Goal: Task Accomplishment & Management: Manage account settings

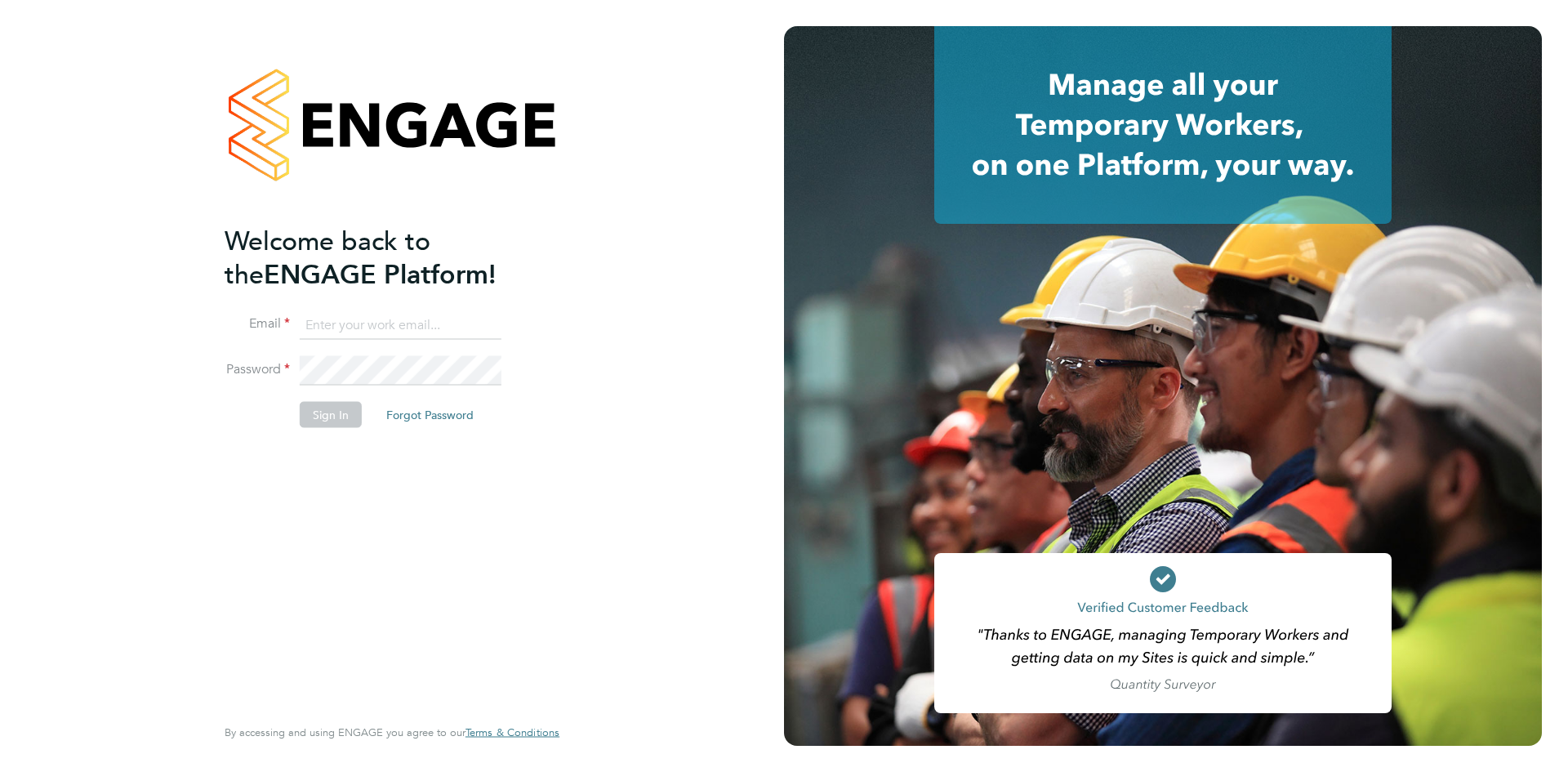
type input "[PERSON_NAME][EMAIL_ADDRESS][PERSON_NAME][DOMAIN_NAME]"
click at [334, 412] on button "Sign In" at bounding box center [330, 414] width 62 height 26
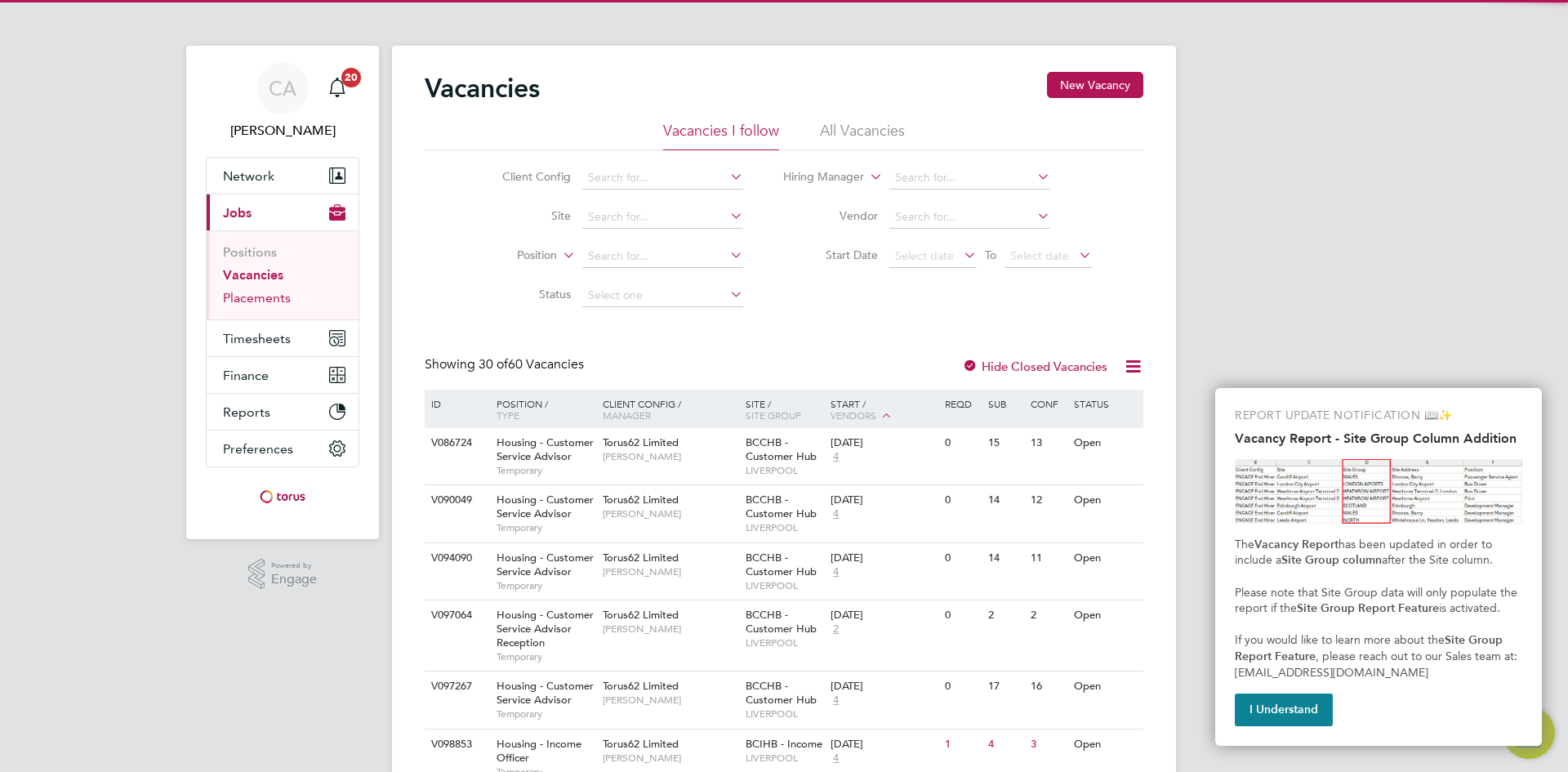
click at [249, 294] on link "Placements" at bounding box center [256, 298] width 67 height 15
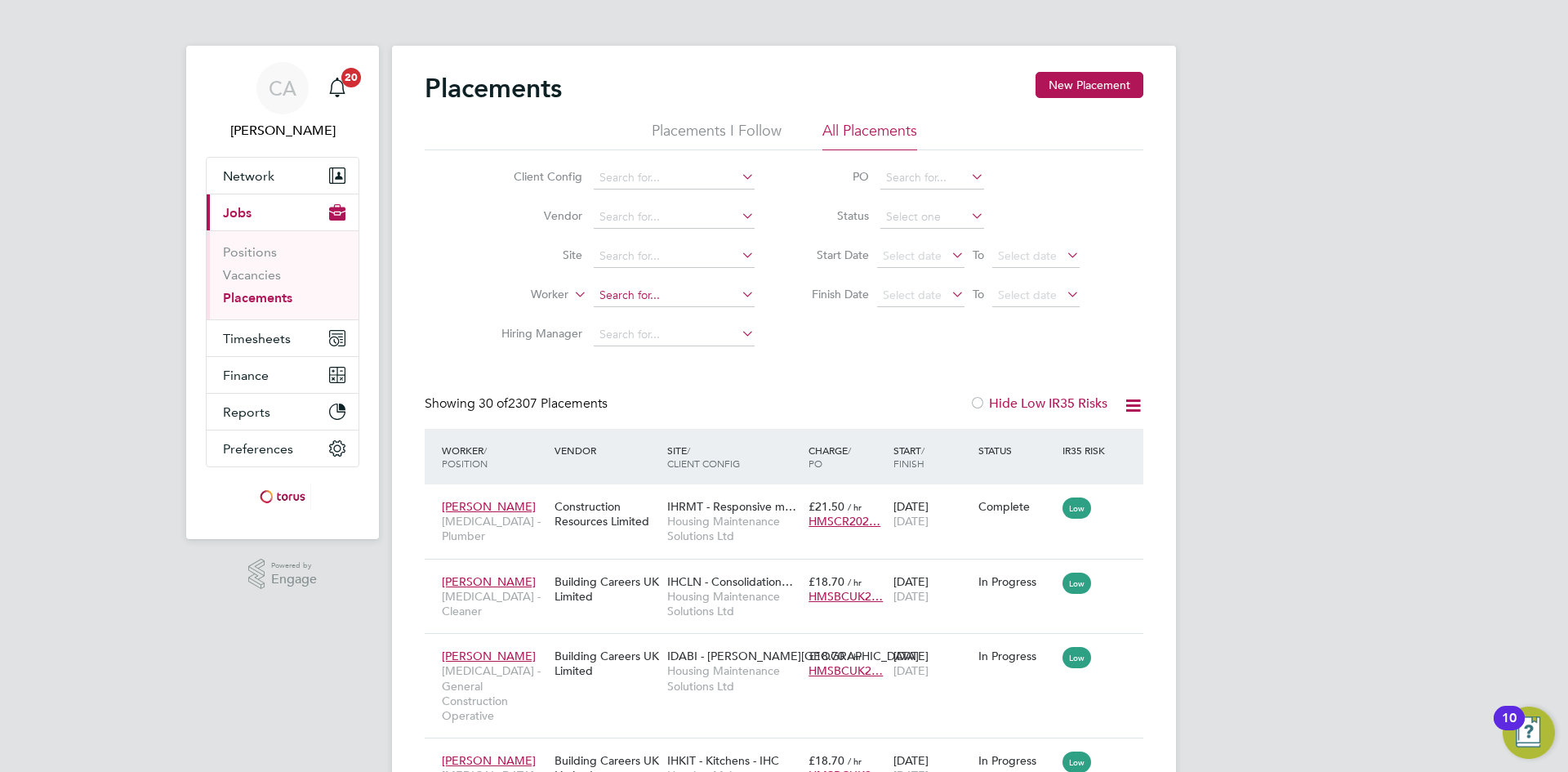
click at [672, 292] on input at bounding box center [674, 295] width 161 height 23
click at [674, 314] on li "Chris Howell s" at bounding box center [697, 318] width 207 height 22
type input "Chris Howells"
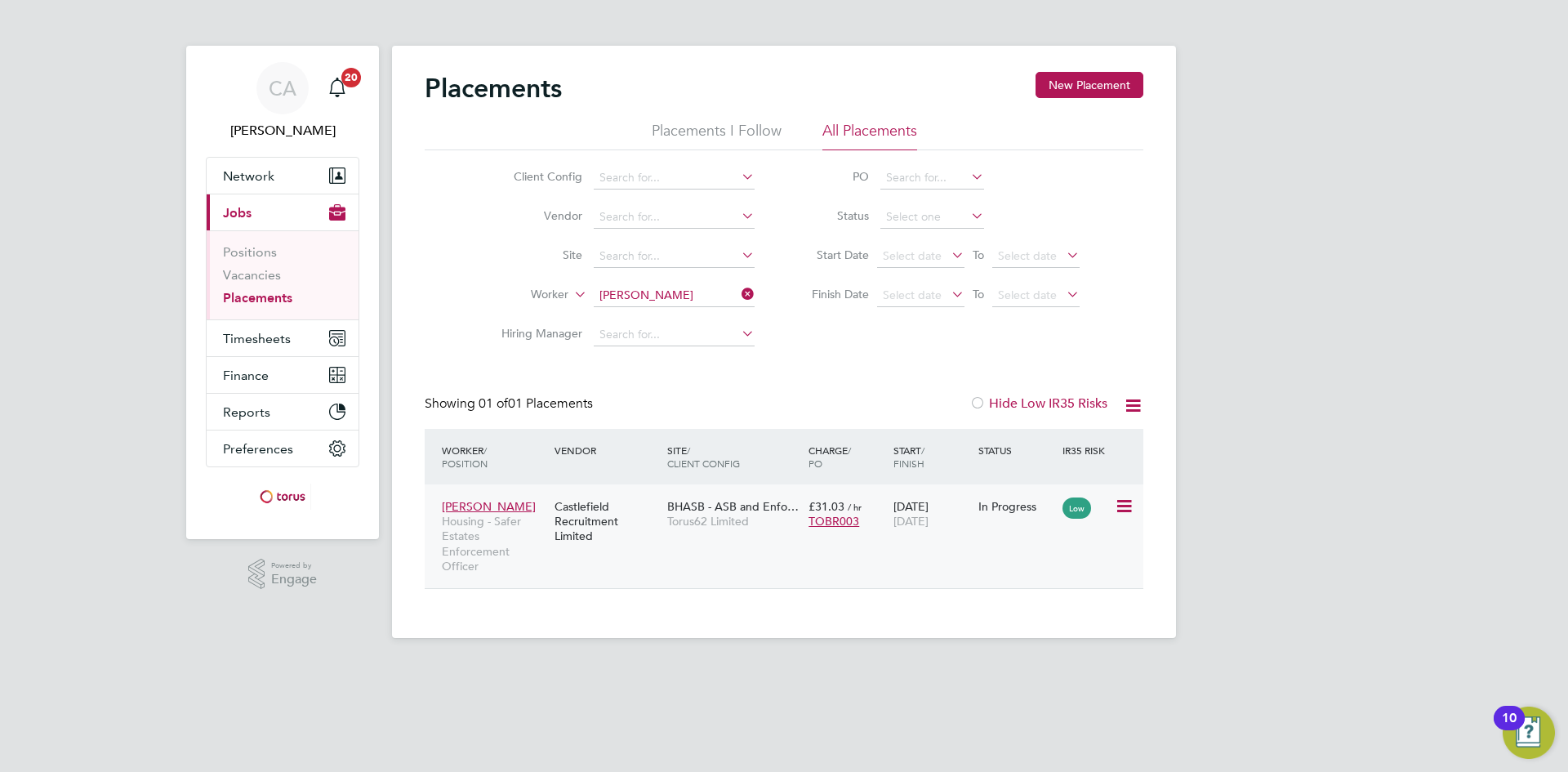
click at [679, 512] on span "BHASB - ASB and Enfo…" at bounding box center [733, 506] width 131 height 15
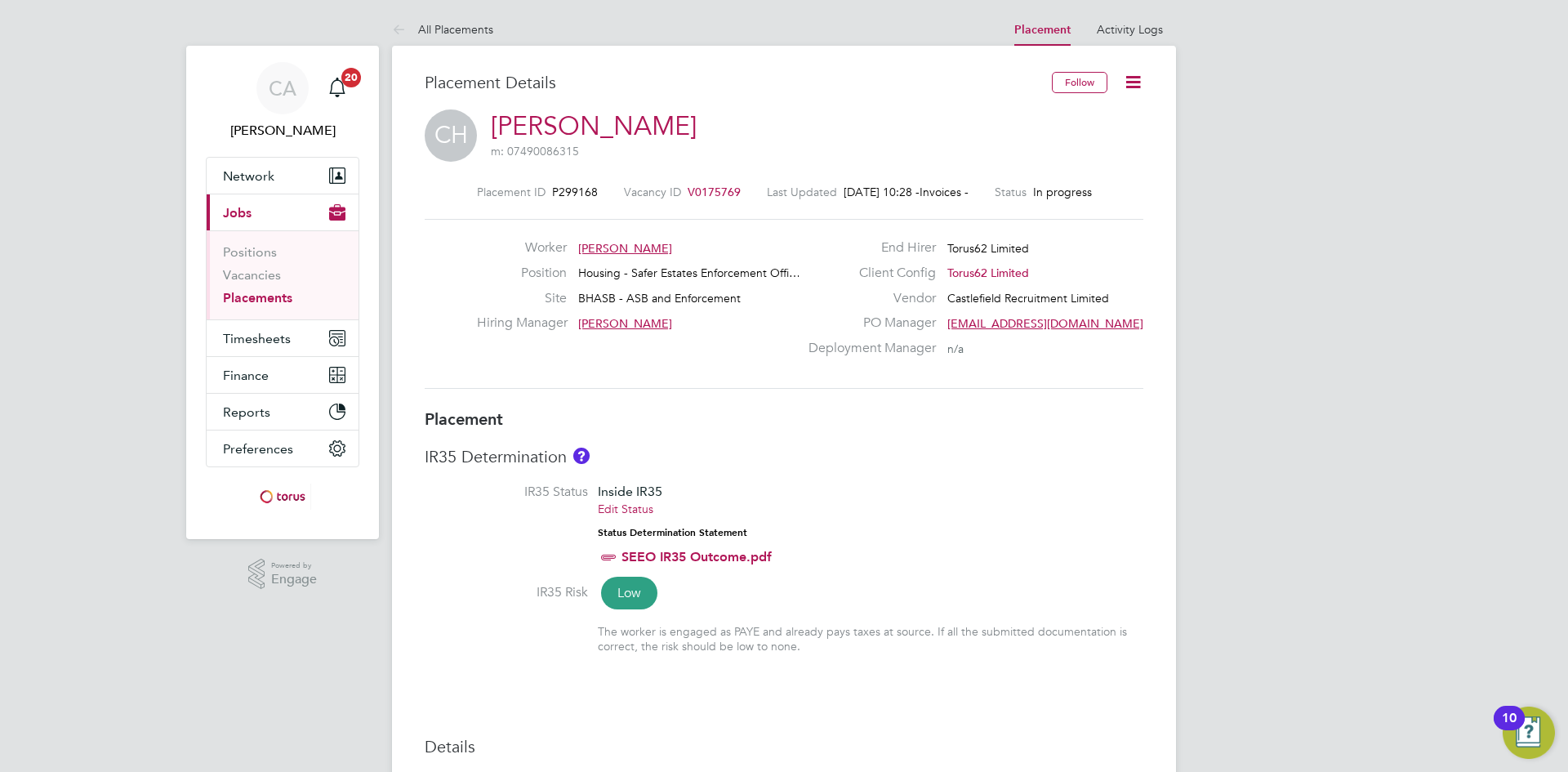
click at [700, 187] on span "V0175769" at bounding box center [714, 191] width 53 height 15
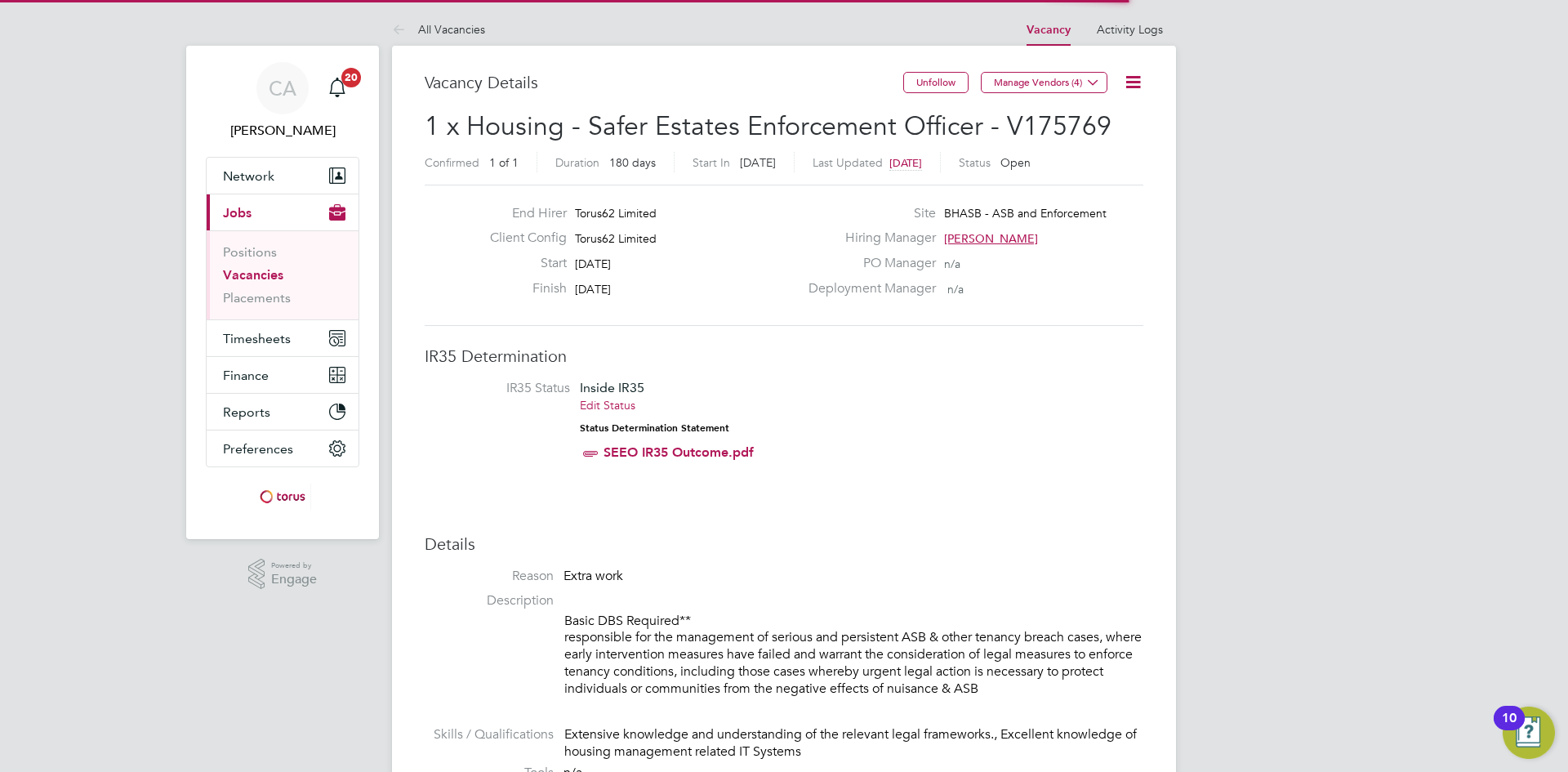
scroll to position [48, 114]
click at [1052, 409] on li "IR35 Status Inside IR35 Edit Status Status Determination Statement SEEO IR35 Ou…" at bounding box center [784, 424] width 686 height 88
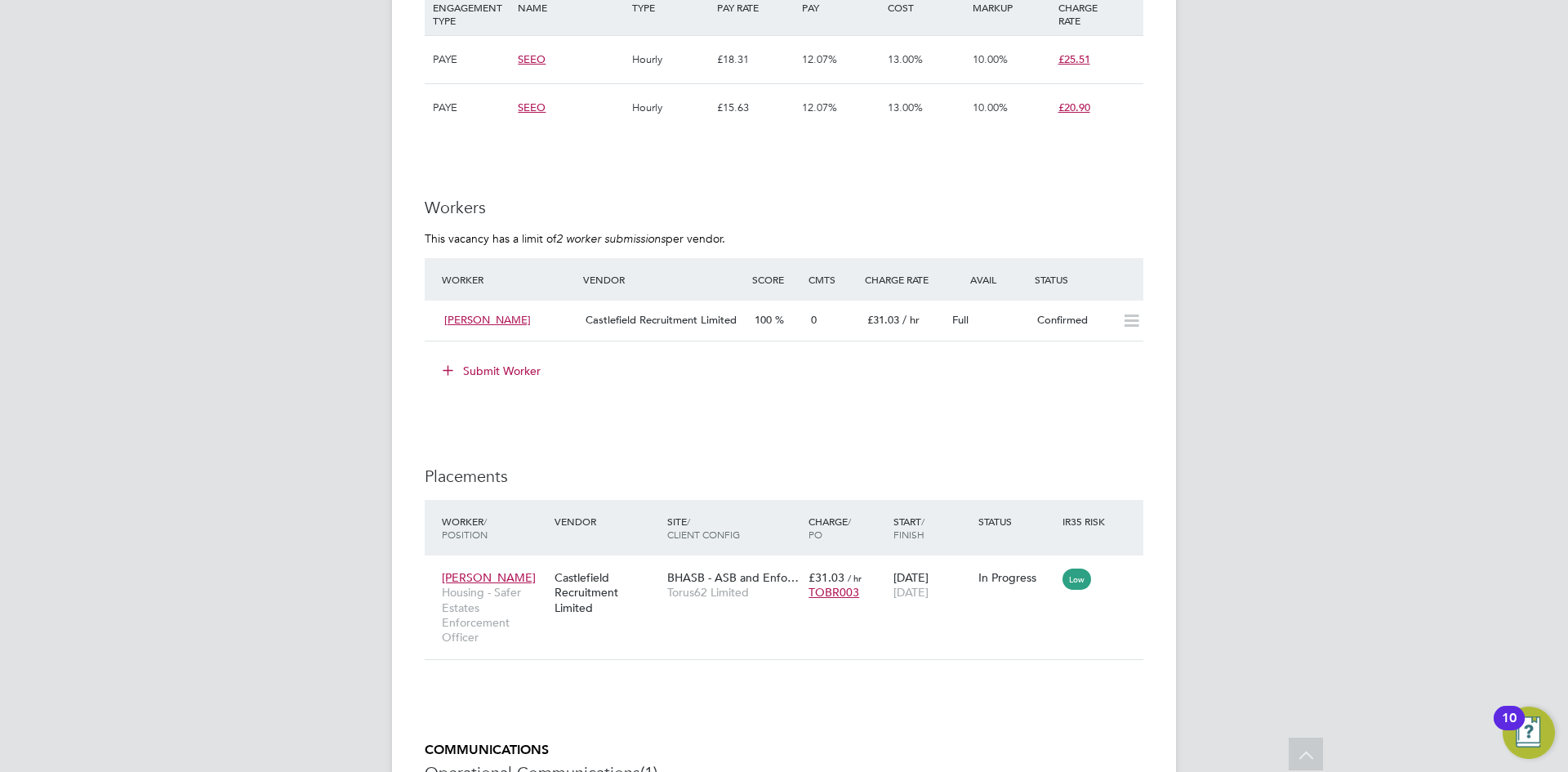
scroll to position [1144, 0]
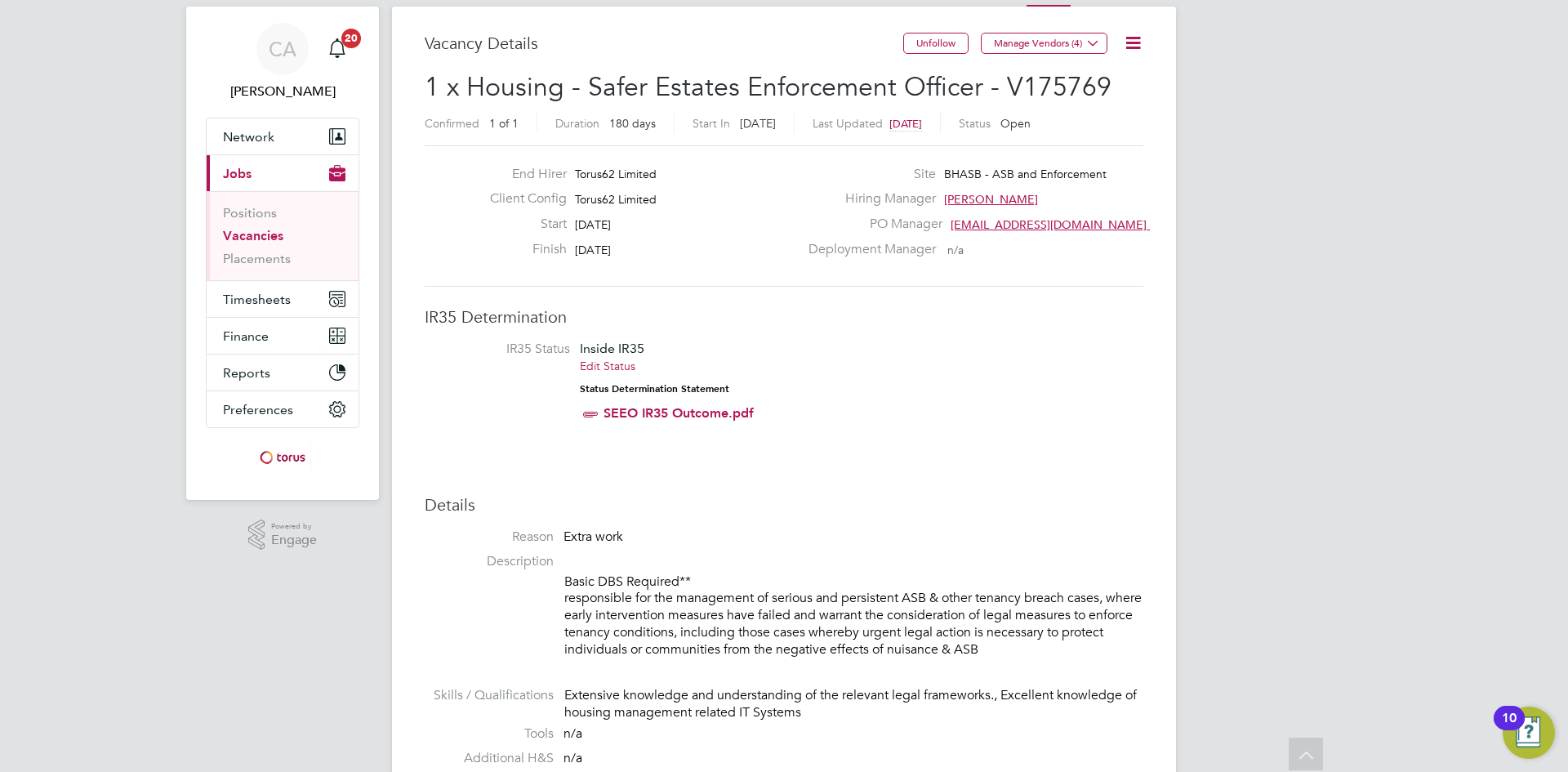
scroll to position [0, 0]
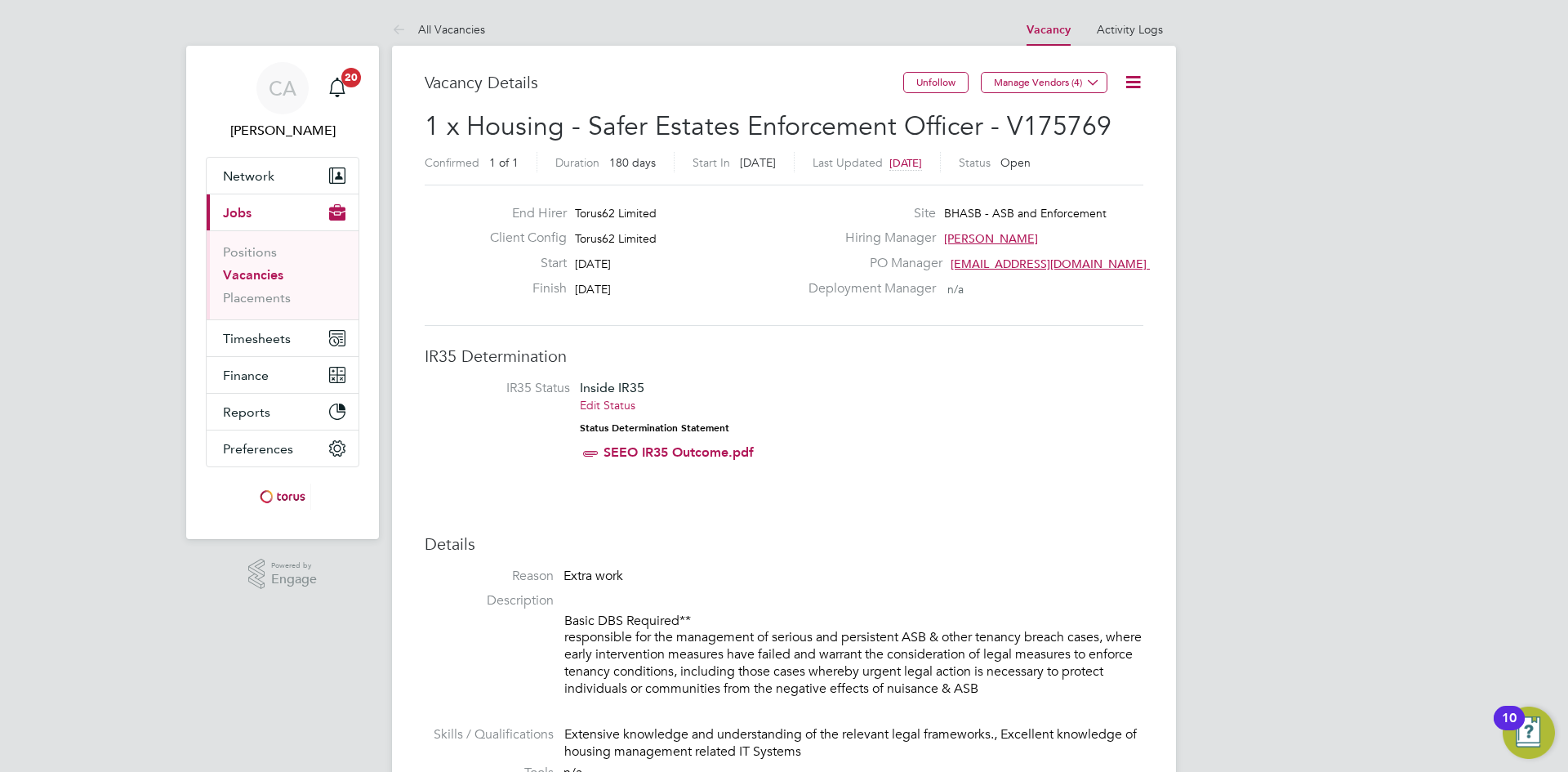
click at [1128, 79] on icon at bounding box center [1134, 82] width 20 height 20
click at [1095, 119] on li "Edit Vacancy" at bounding box center [1093, 120] width 95 height 23
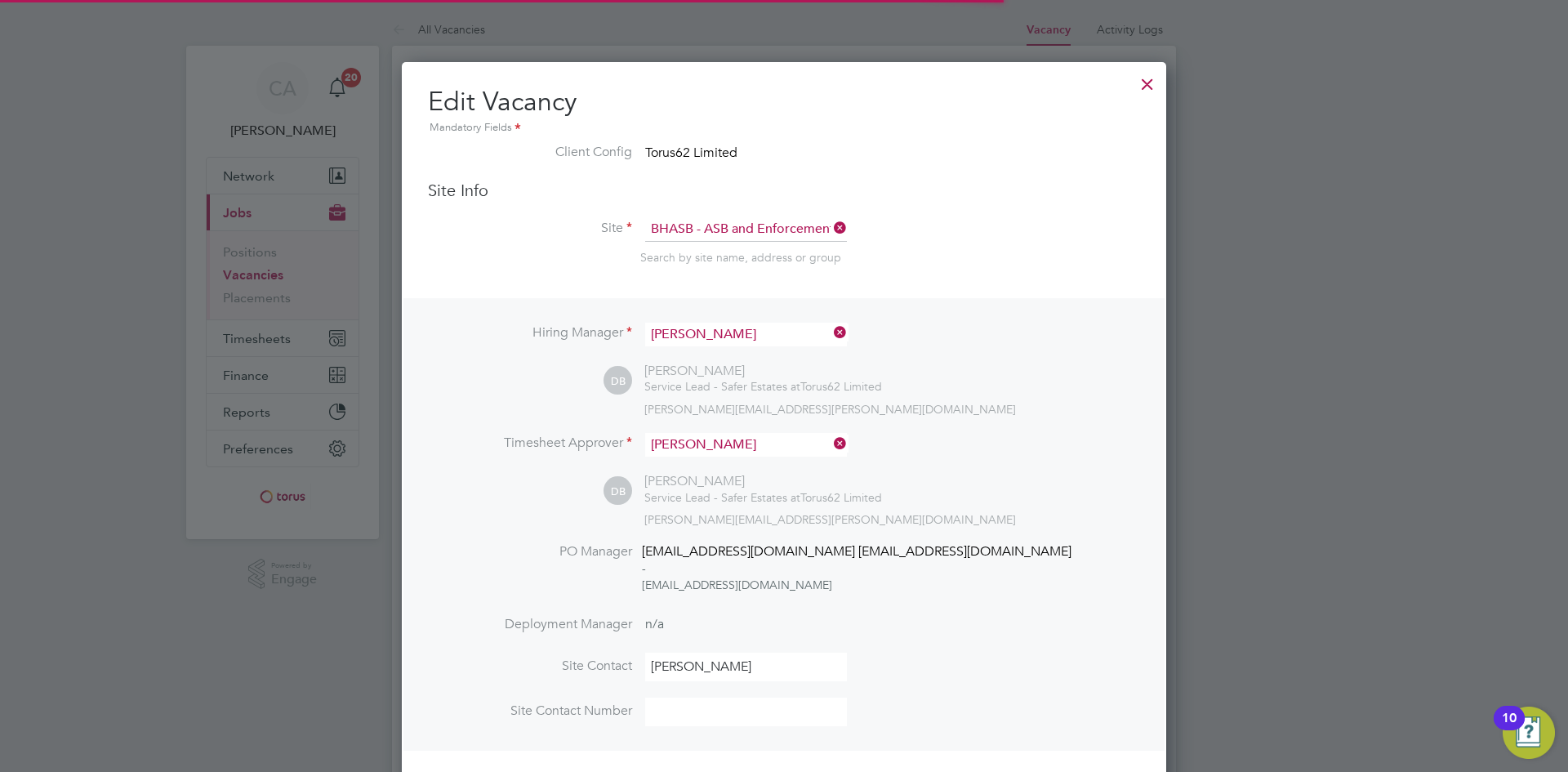
scroll to position [48, 85]
click at [1038, 370] on div "DB Donna Bradley Service Lead - Safer Estates at Torus62 Limited donna.bradley@…" at bounding box center [871, 389] width 537 height 54
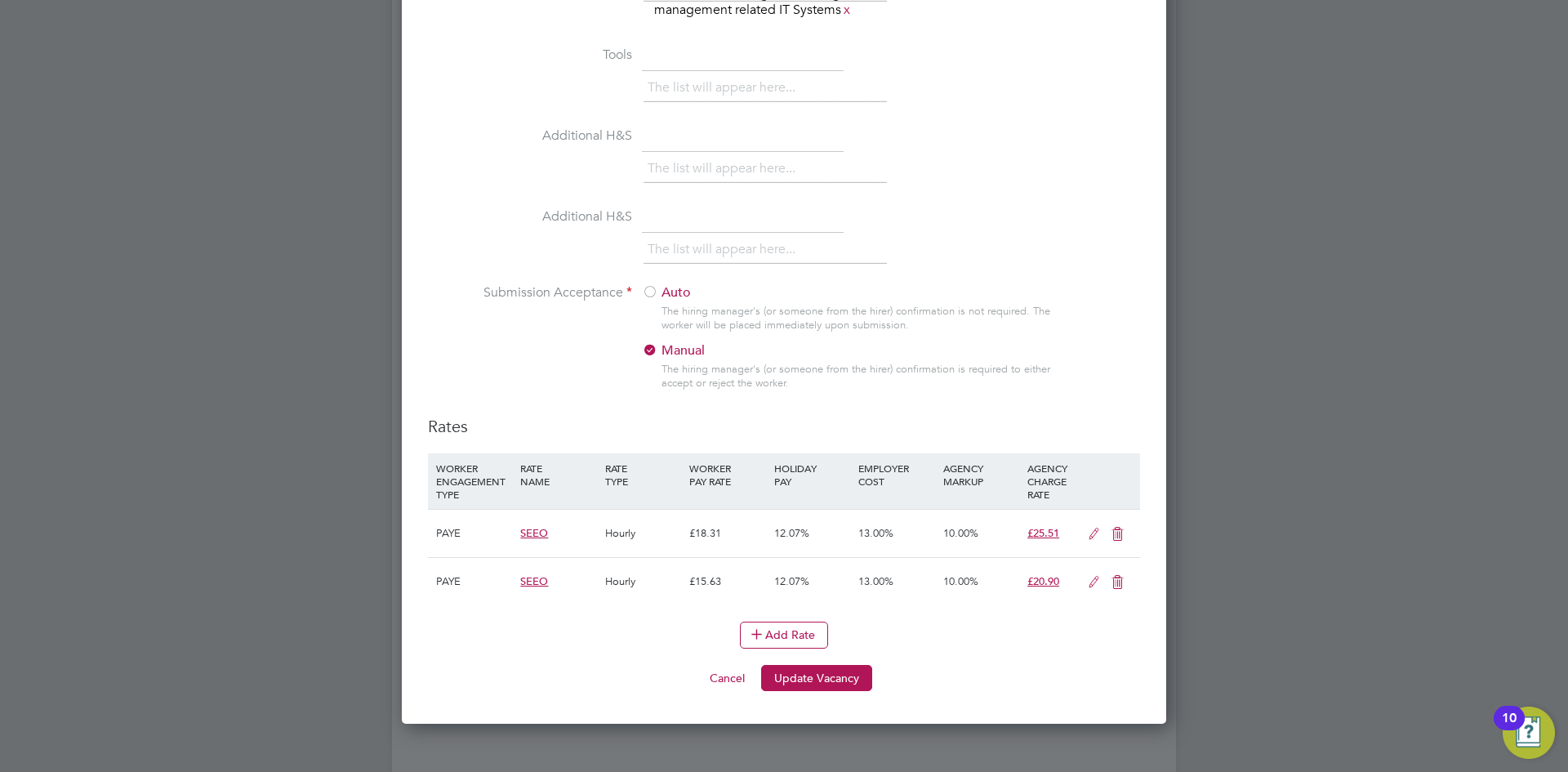
scroll to position [1505, 0]
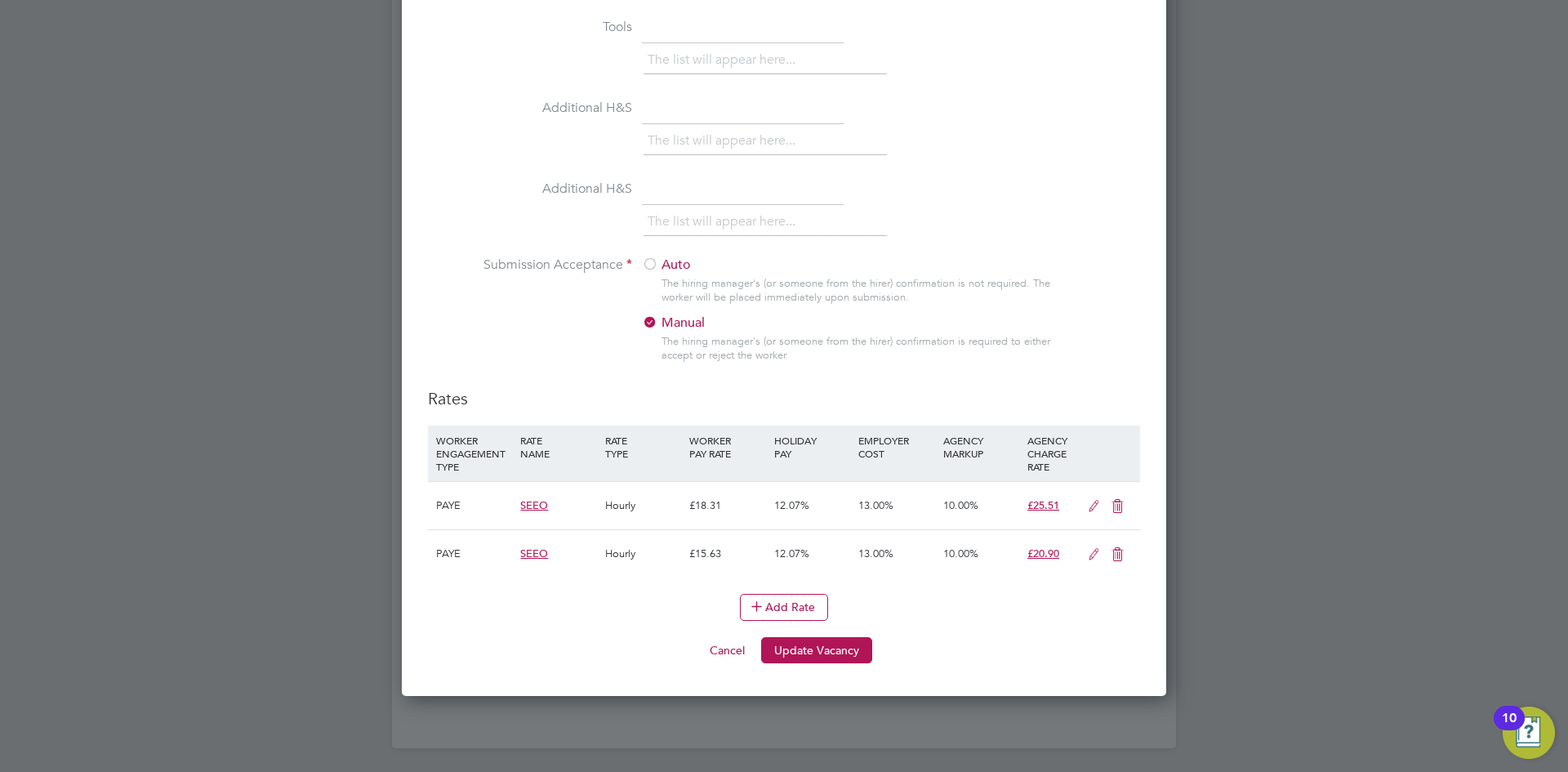
click at [1120, 506] on icon at bounding box center [1118, 506] width 20 height 13
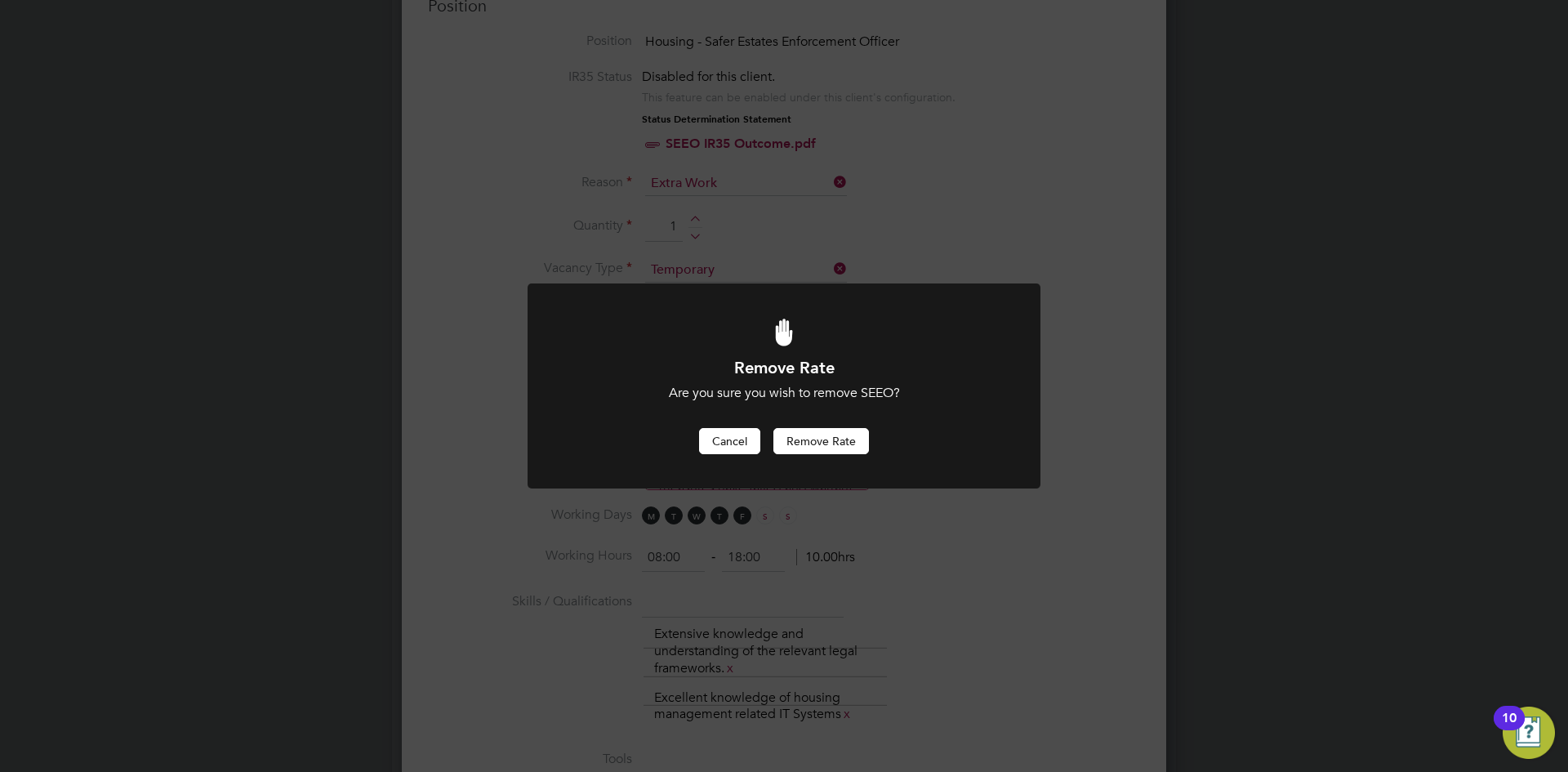
click at [718, 438] on button "Cancel" at bounding box center [730, 441] width 61 height 26
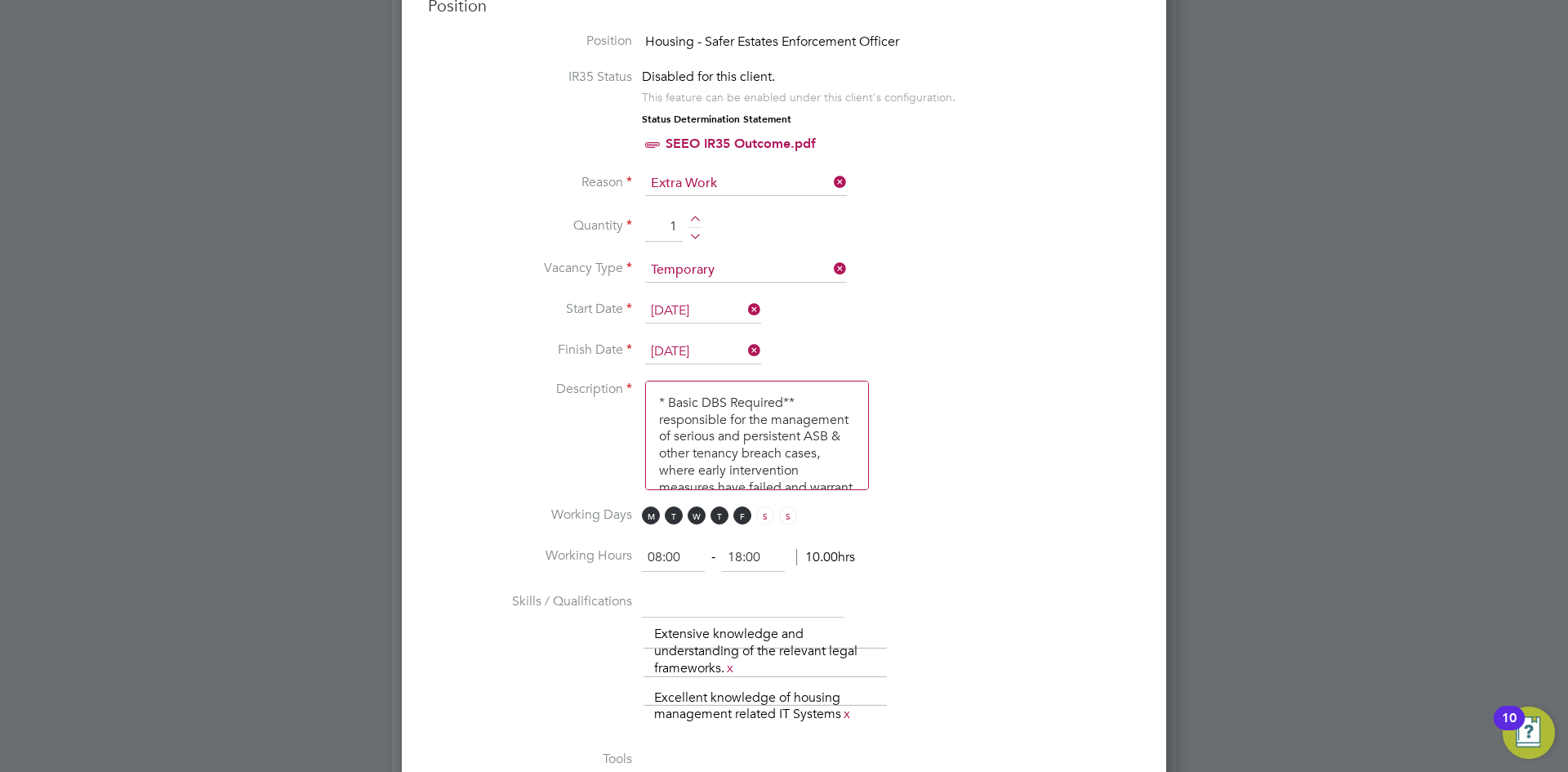
click at [1038, 634] on div "The list will appear here... Extensive knowledge and understanding of the relev…" at bounding box center [892, 675] width 497 height 109
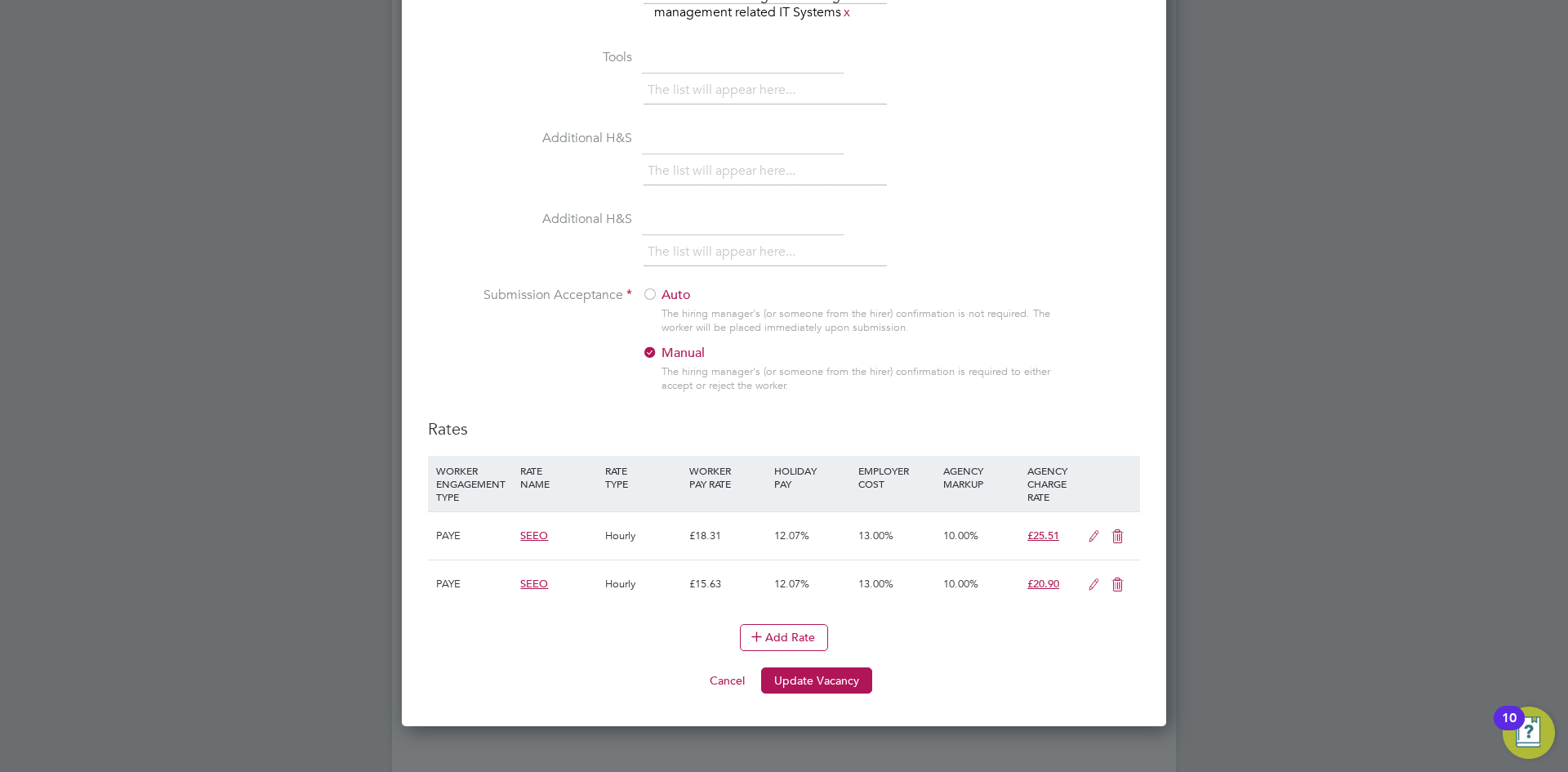
scroll to position [1505, 0]
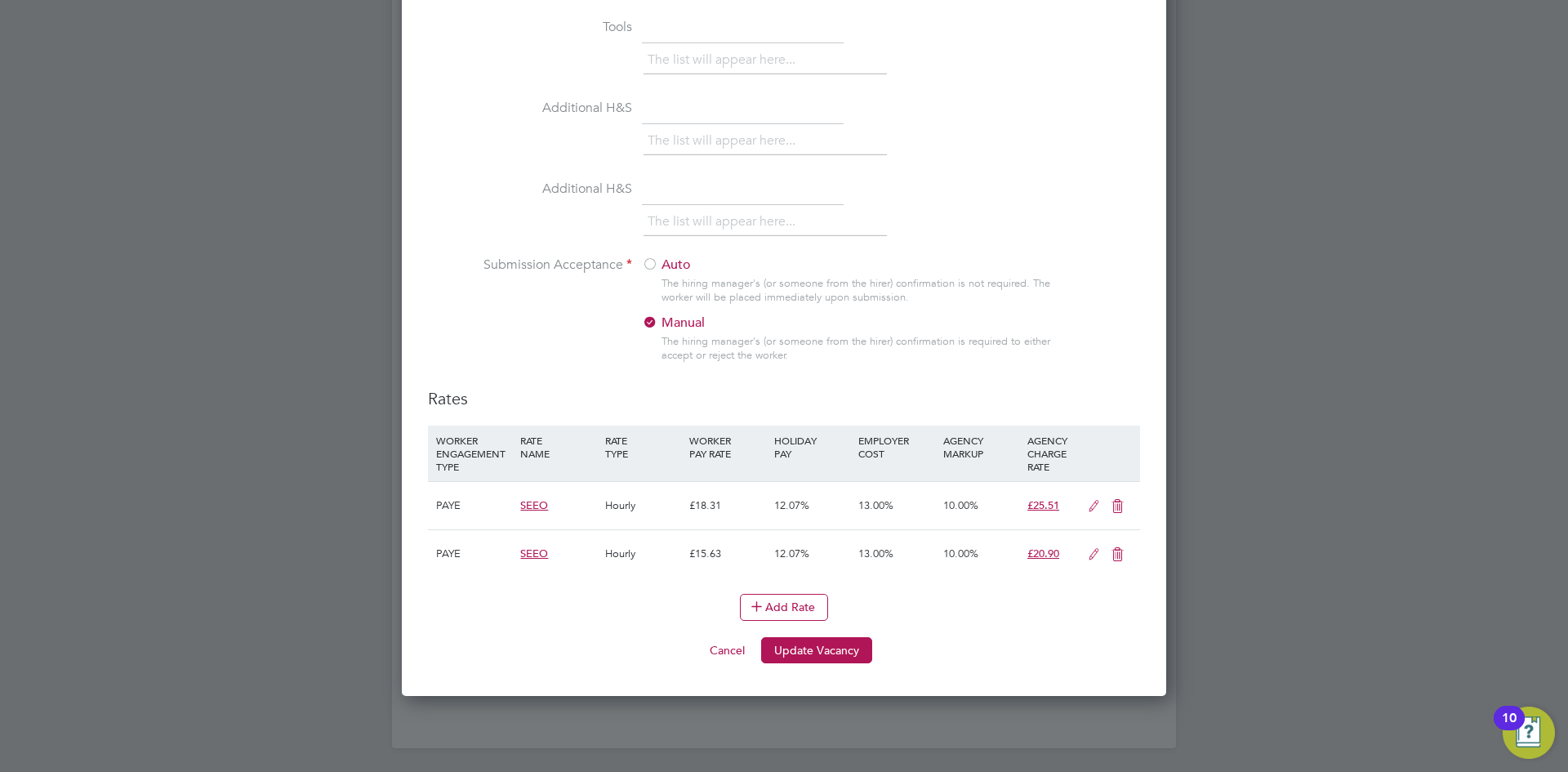
click at [1092, 510] on icon at bounding box center [1094, 506] width 20 height 13
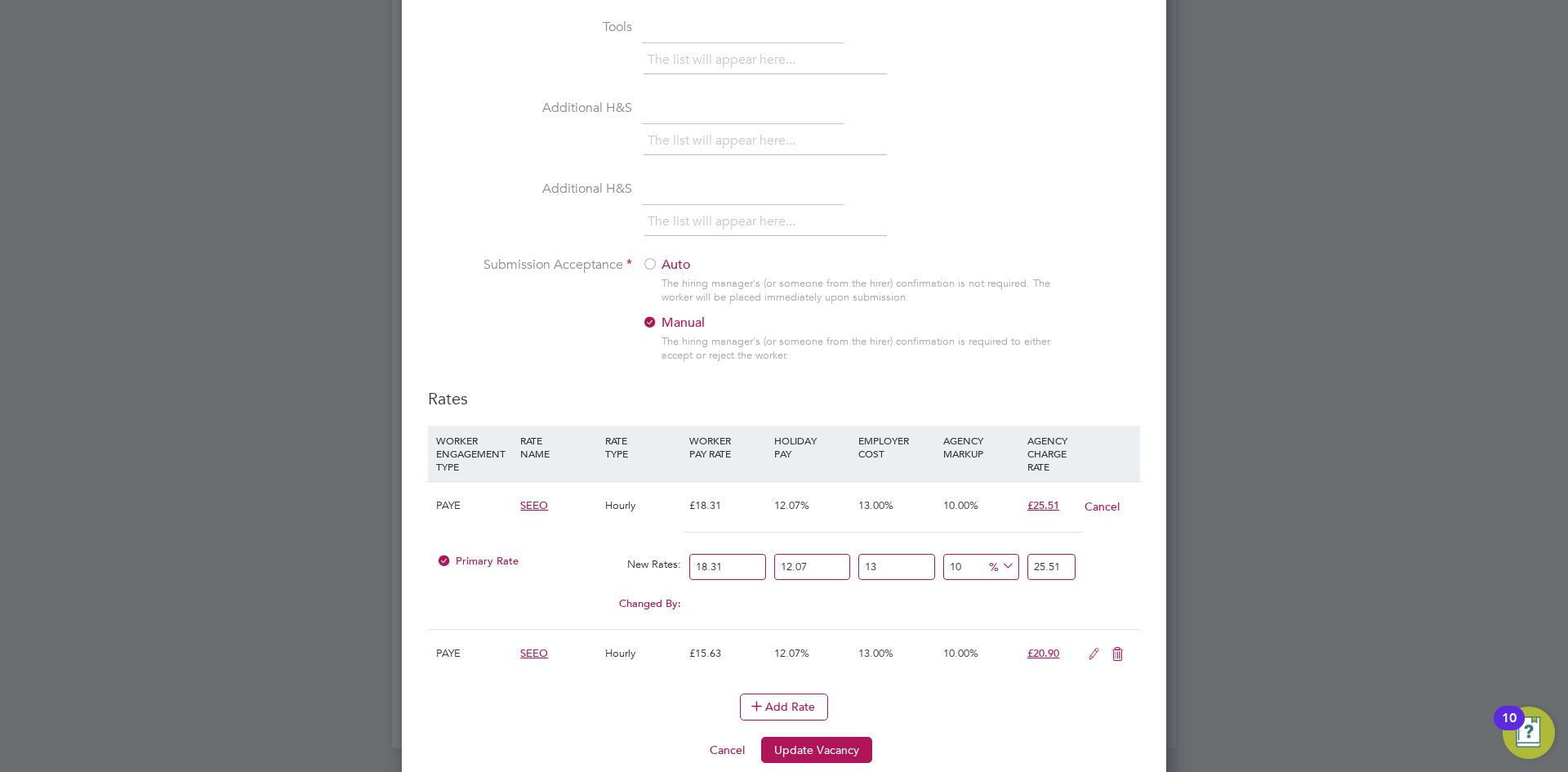
click at [741, 574] on input "18.31" at bounding box center [727, 568] width 76 height 27
type input "18.3"
type input "25.49245083"
type input "18"
type input "25.0745418"
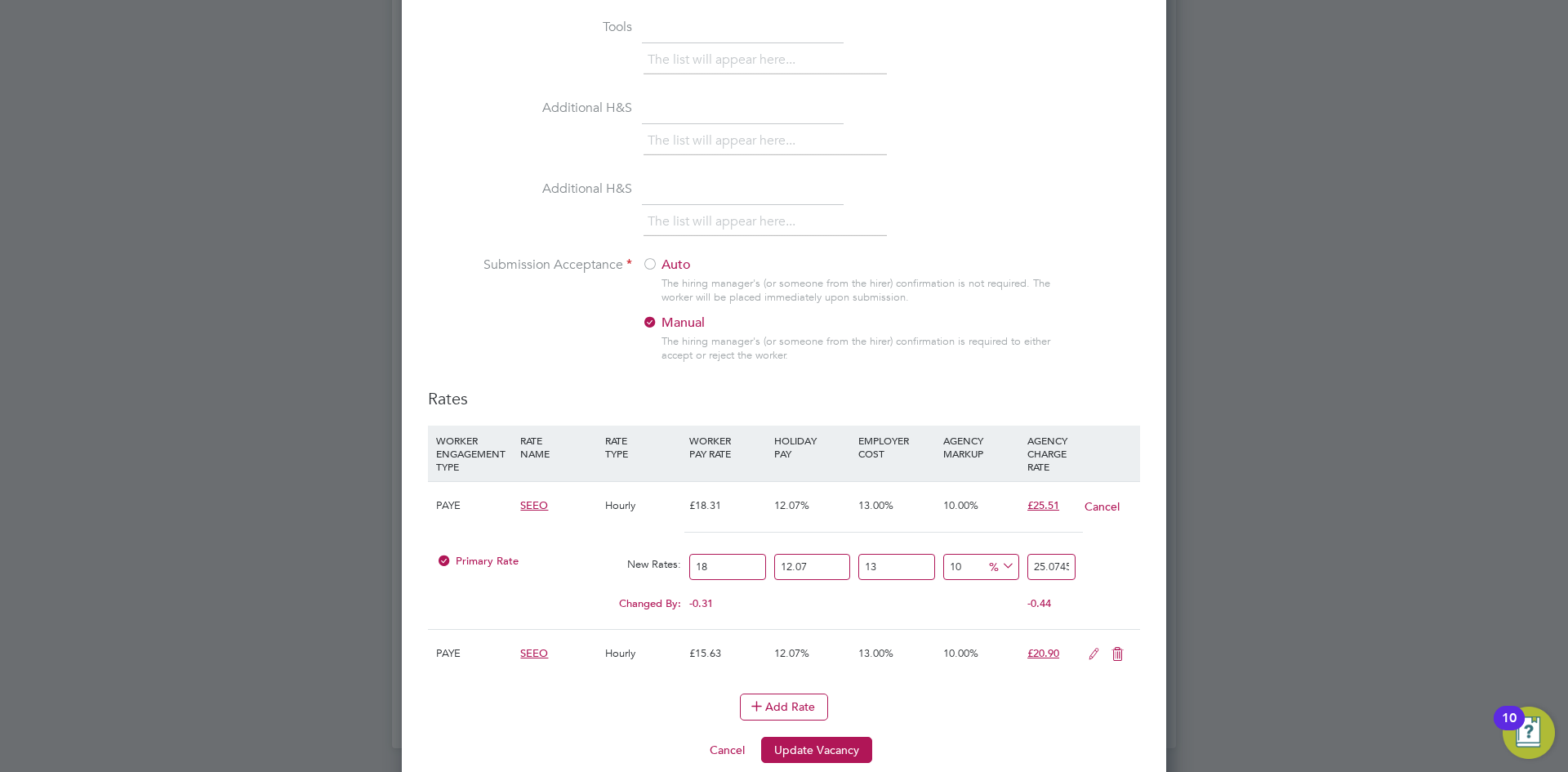
type input "18.7"
type input "26.04966287"
type input "18.77"
type input "26.147174977"
type input "18.77"
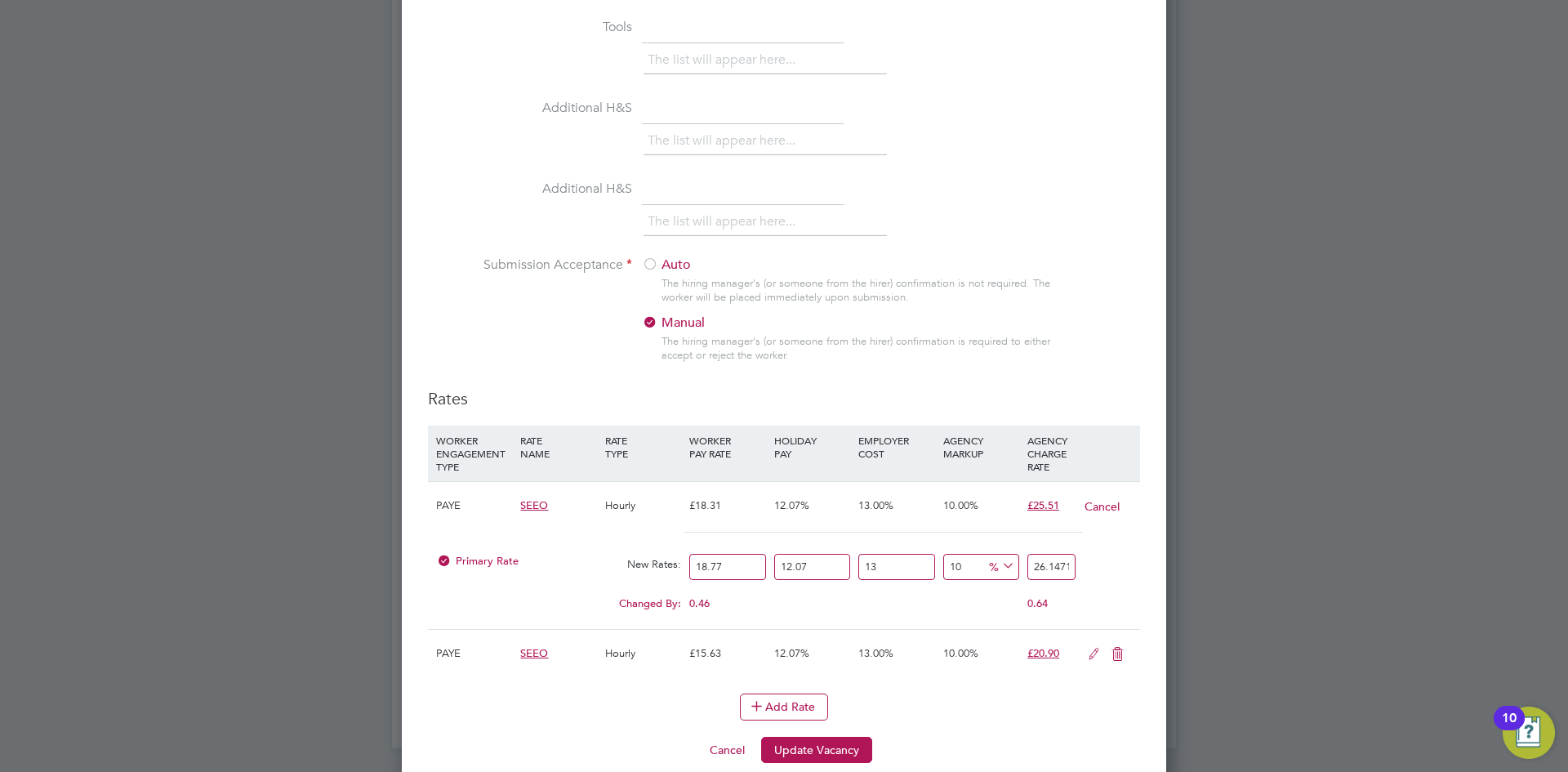
click at [843, 748] on button "Update Vacancy" at bounding box center [817, 750] width 111 height 26
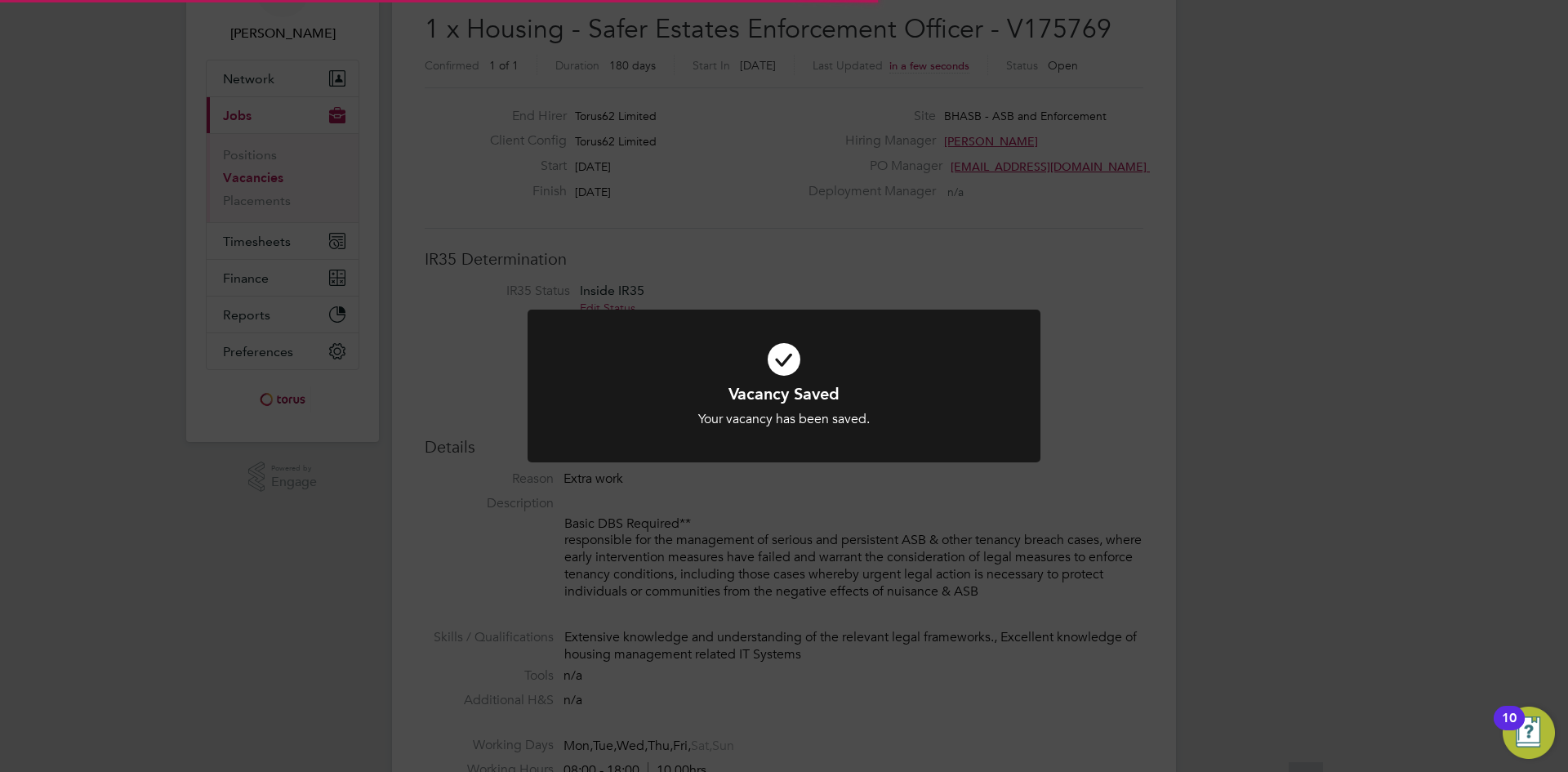
scroll to position [48, 114]
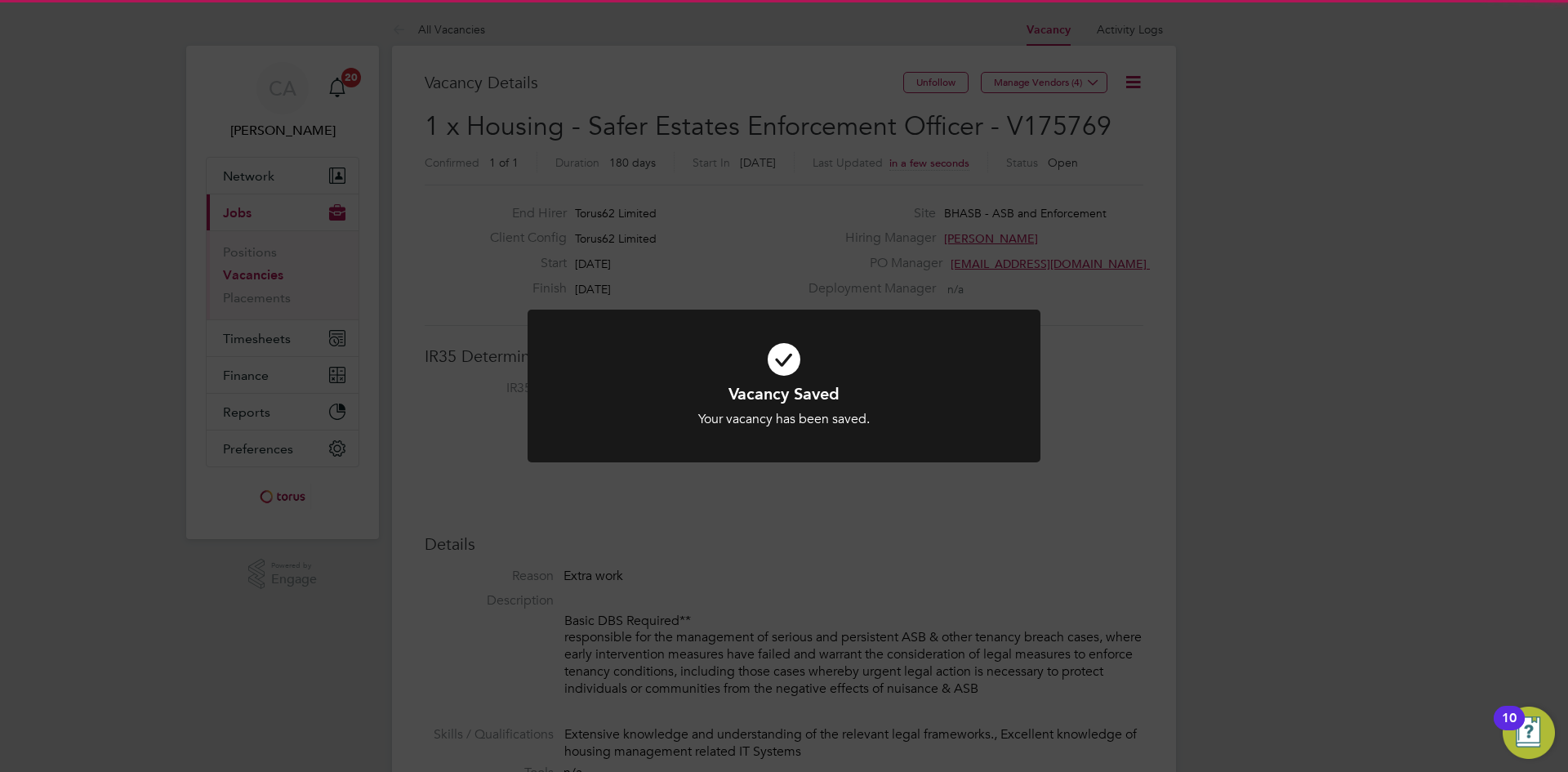
click at [1077, 588] on div "Vacancy Saved Your vacancy has been saved. Cancel Okay" at bounding box center [784, 386] width 1568 height 772
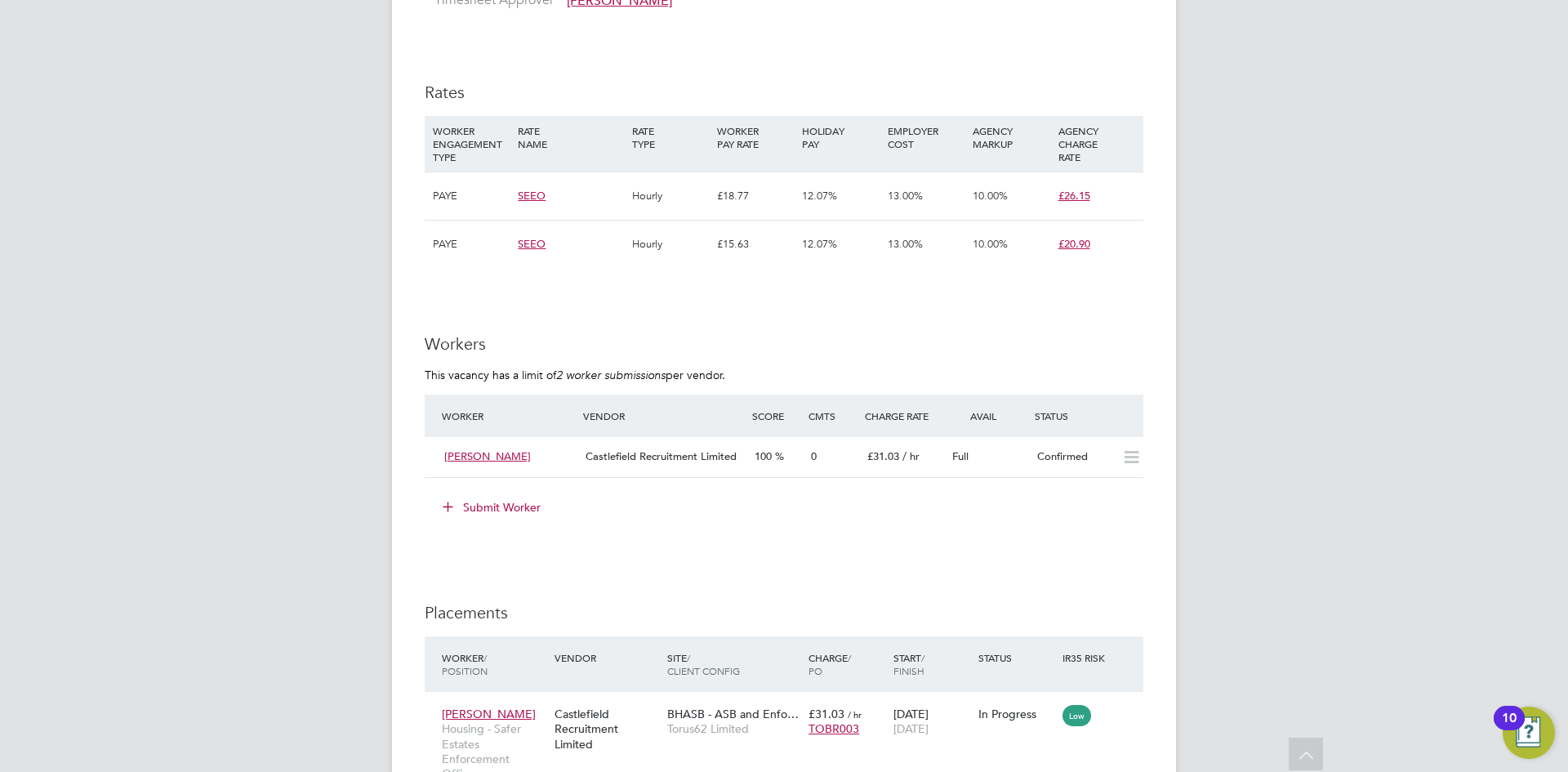
scroll to position [1144, 0]
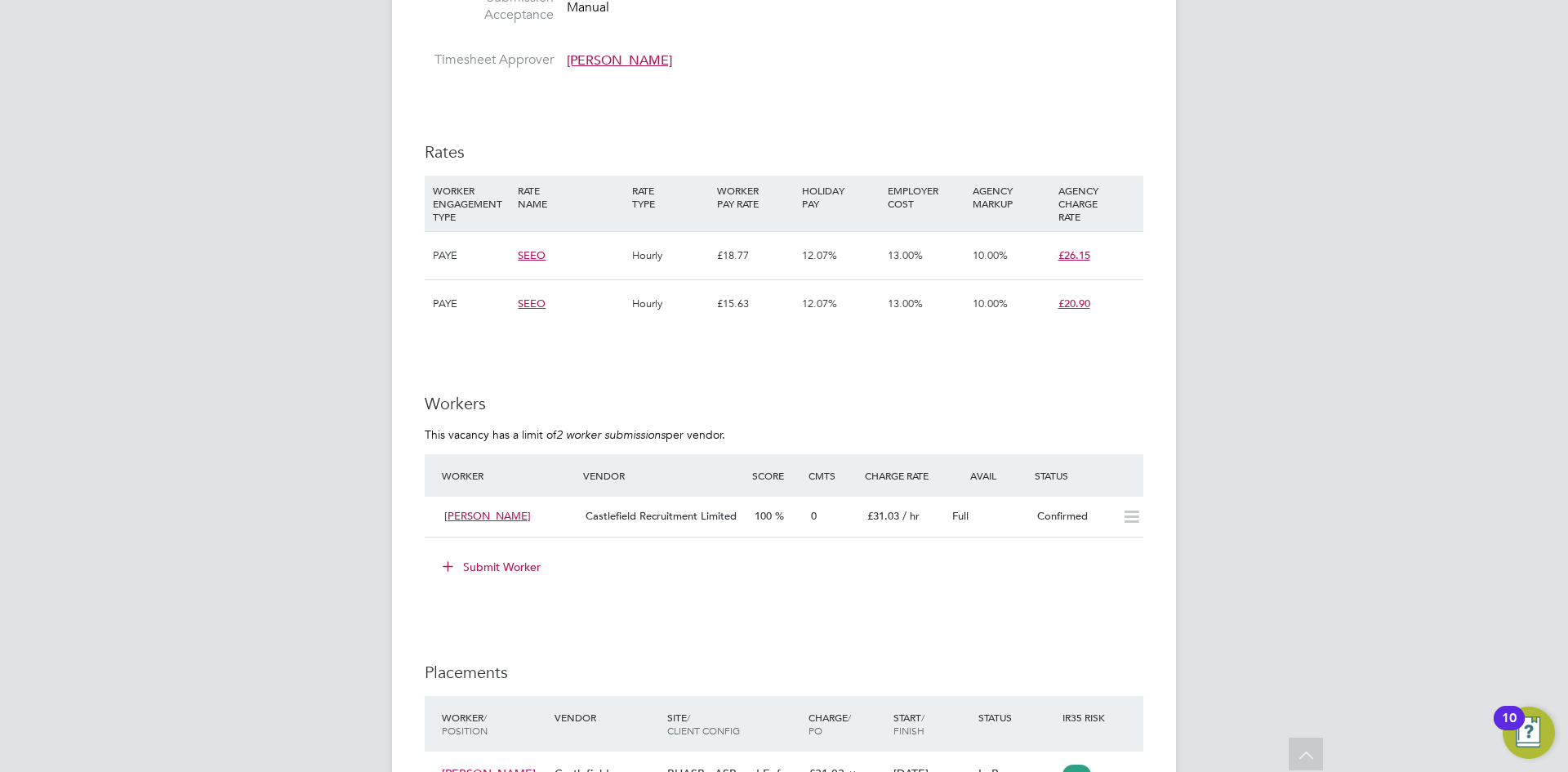
click at [1109, 85] on div "IR35 Determination IR35 Status Inside IR35 Edit Status Status Determination Sta…" at bounding box center [784, 367] width 719 height 1874
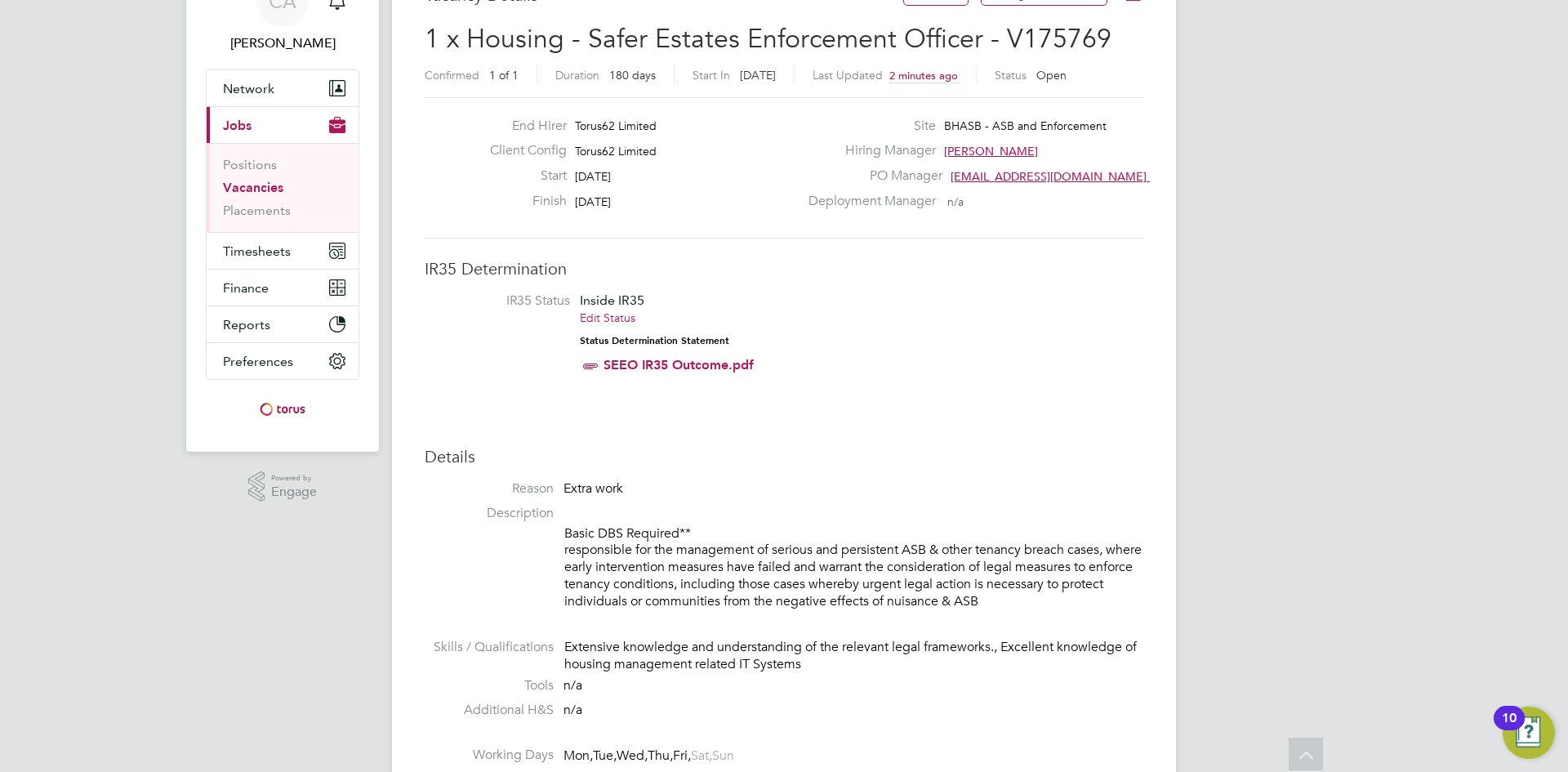
scroll to position [0, 0]
